Goal: Transaction & Acquisition: Book appointment/travel/reservation

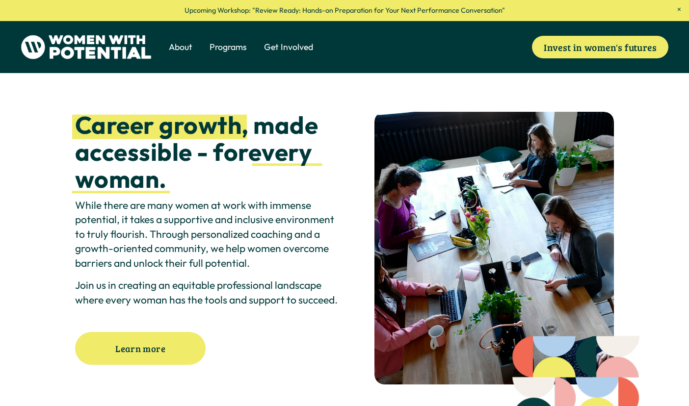
click at [364, 12] on link at bounding box center [344, 10] width 689 height 21
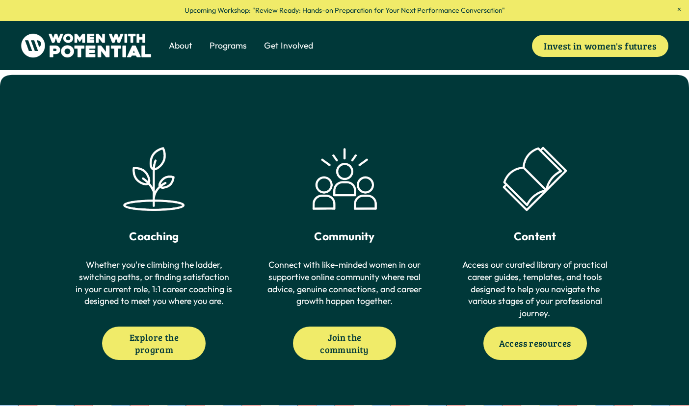
scroll to position [405, 0]
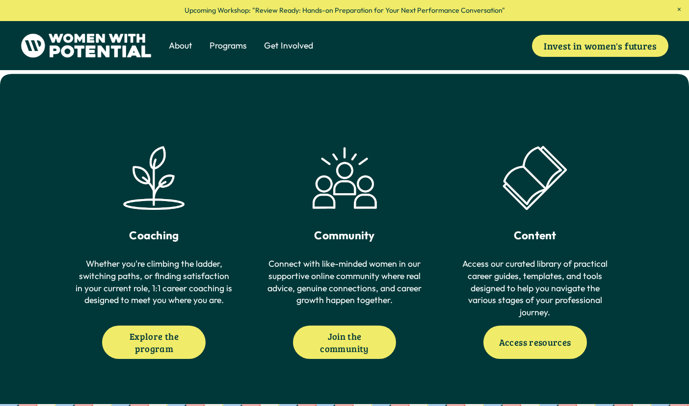
click at [565, 353] on link "Access resources" at bounding box center [535, 342] width 104 height 33
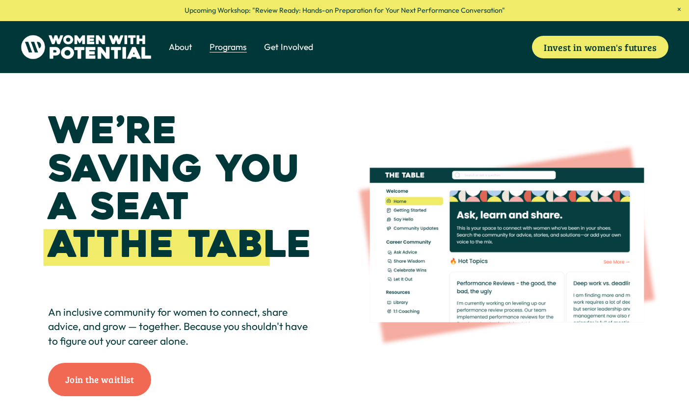
click at [0, 0] on link "Donate" at bounding box center [0, 0] width 0 height 0
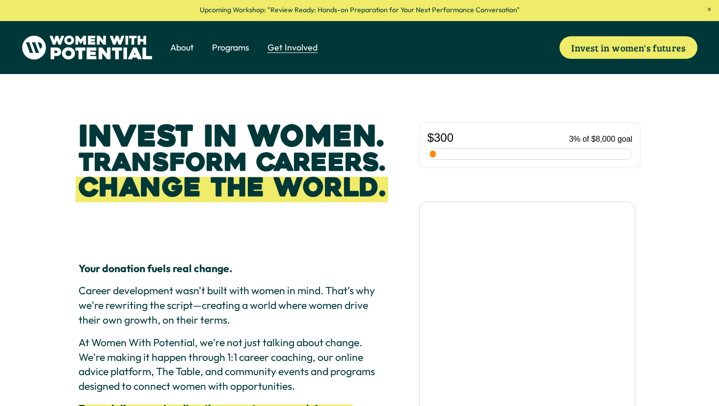
click at [238, 51] on span "Programs" at bounding box center [230, 48] width 37 height 12
click at [0, 0] on span "1:1 Coaching" at bounding box center [0, 0] width 0 height 0
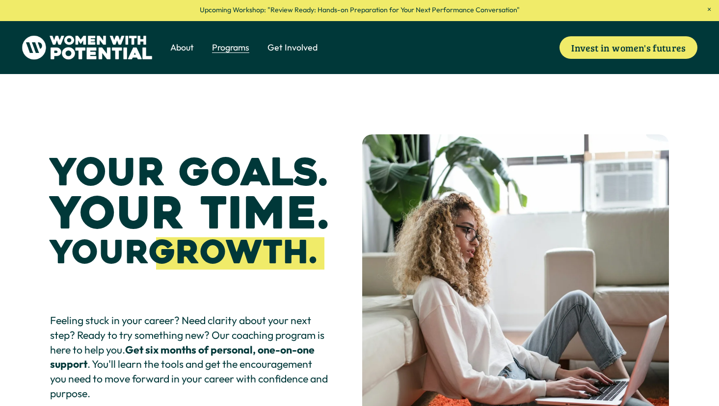
scroll to position [194, 0]
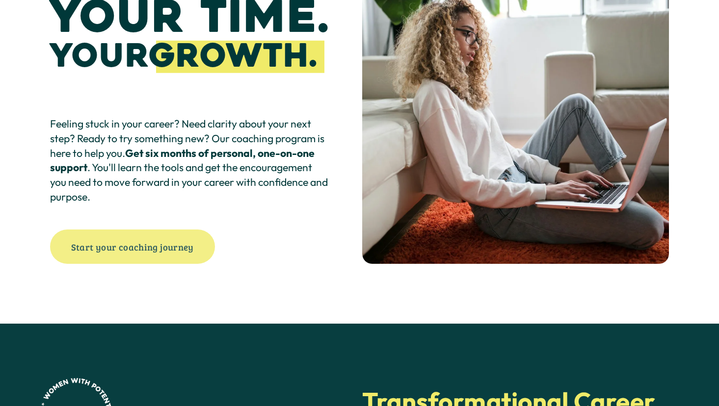
click at [204, 252] on link "Start your coaching journey" at bounding box center [132, 247] width 165 height 34
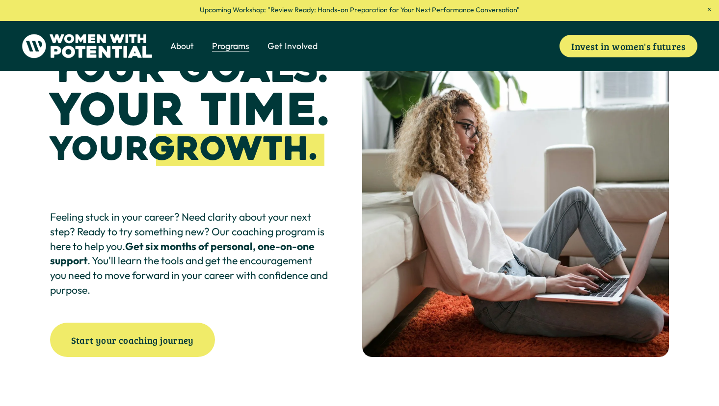
scroll to position [0, 0]
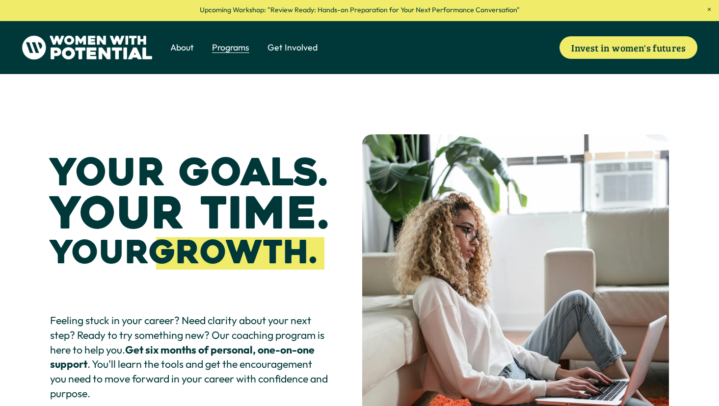
click at [0, 0] on span "Donate" at bounding box center [0, 0] width 0 height 0
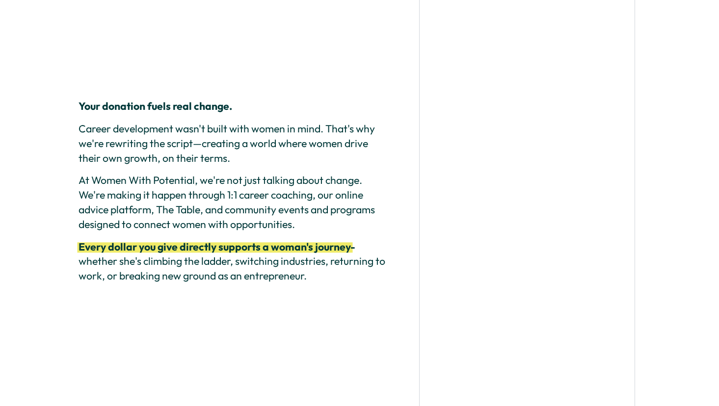
scroll to position [387, 0]
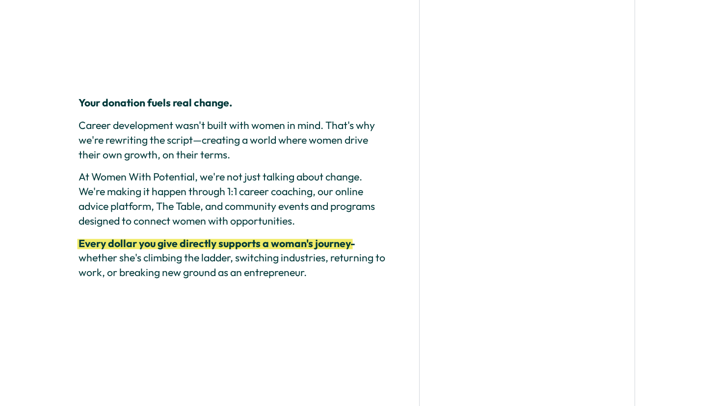
click at [636, 86] on givebutter-iframe at bounding box center [530, 183] width 222 height 742
